Goal: Information Seeking & Learning: Learn about a topic

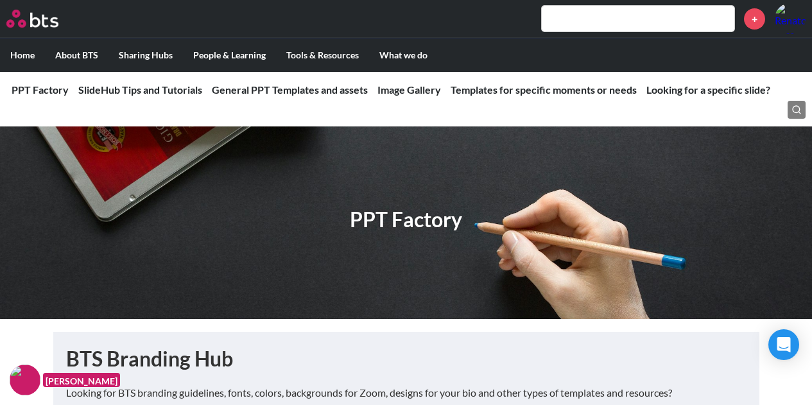
scroll to position [2374, 0]
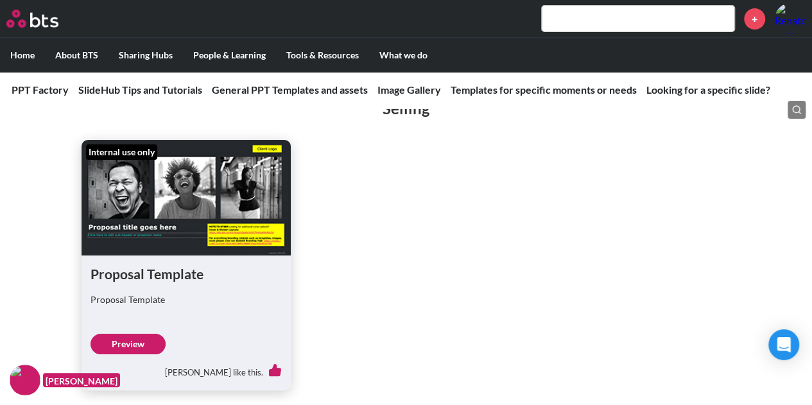
click at [314, 84] on link "COEs" at bounding box center [306, 88] width 67 height 33
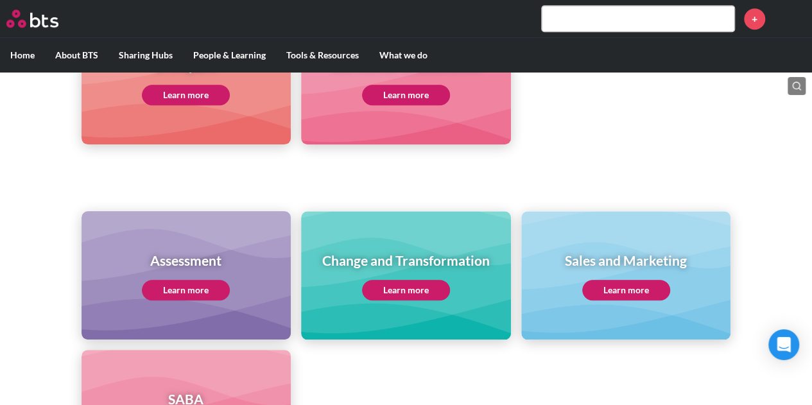
scroll to position [449, 0]
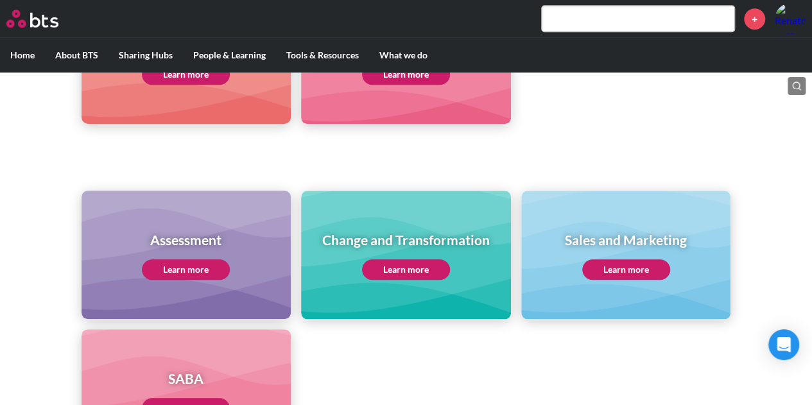
click at [182, 268] on link "Learn more" at bounding box center [186, 269] width 88 height 21
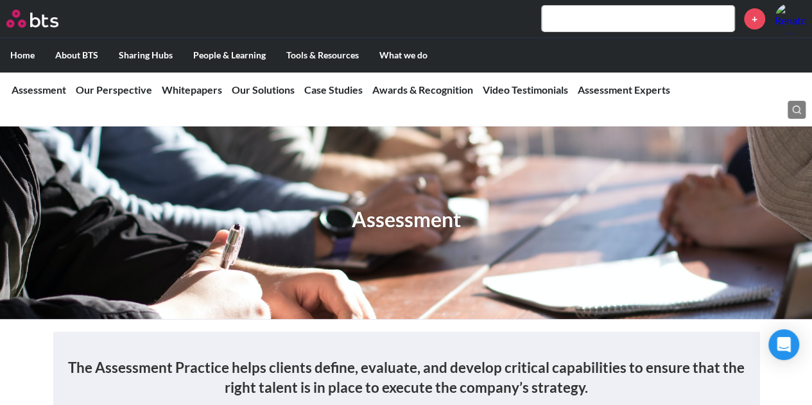
click at [192, 193] on link "Self Awareness & Skill Development" at bounding box center [268, 194] width 170 height 14
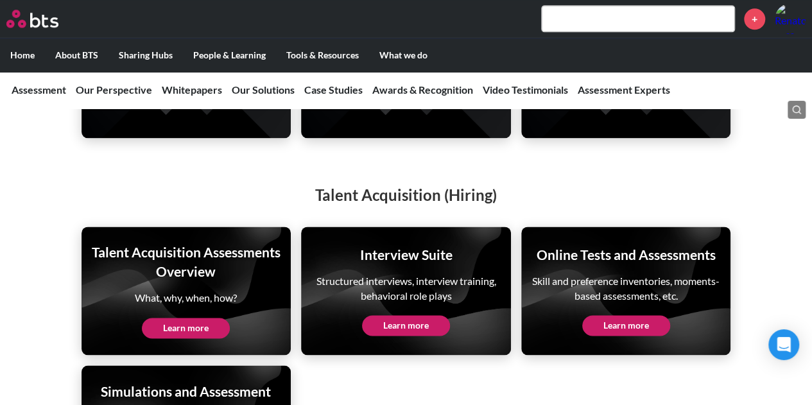
scroll to position [3272, 0]
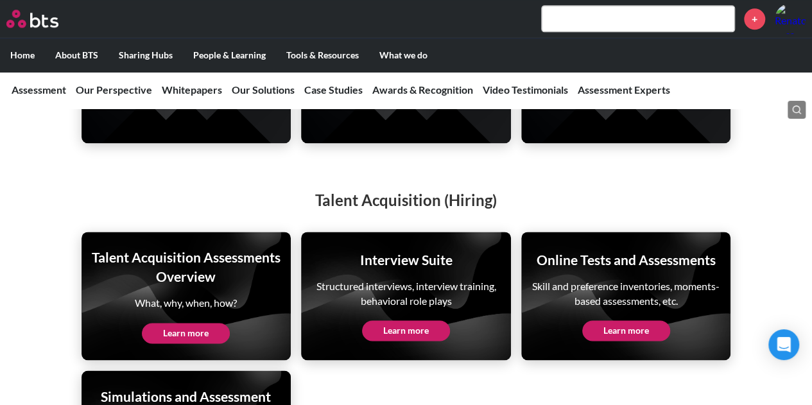
click at [605, 320] on link "Learn more" at bounding box center [626, 330] width 88 height 21
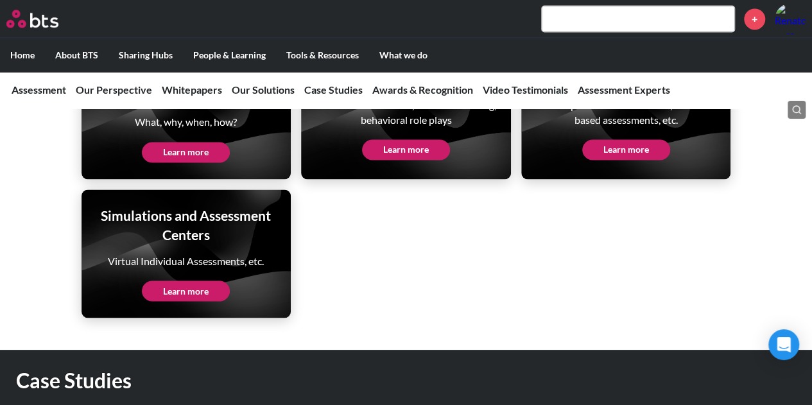
scroll to position [3464, 0]
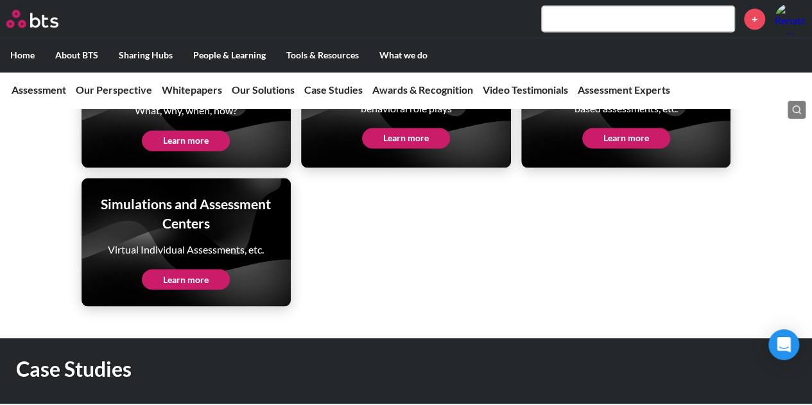
click at [164, 269] on link "Learn more" at bounding box center [186, 279] width 88 height 21
